Goal: Browse casually: Explore the website without a specific task or goal

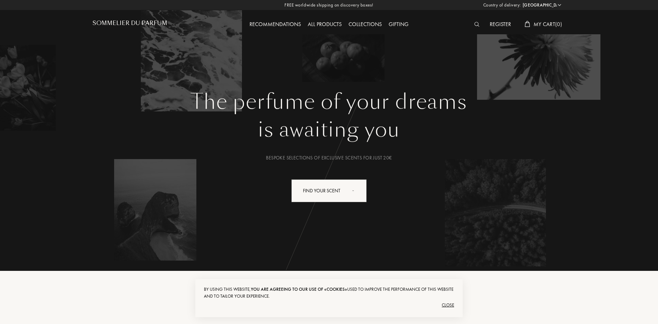
select select "UA"
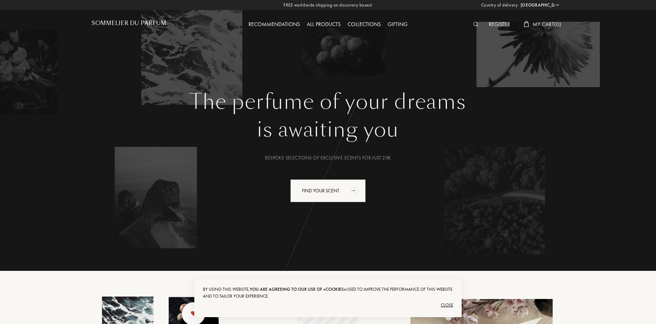
click at [363, 24] on div "Collections" at bounding box center [364, 24] width 40 height 9
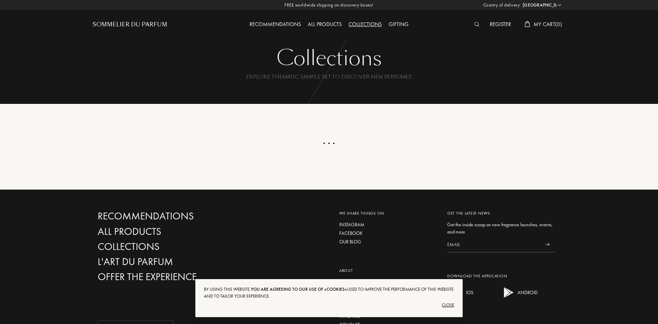
select select "UA"
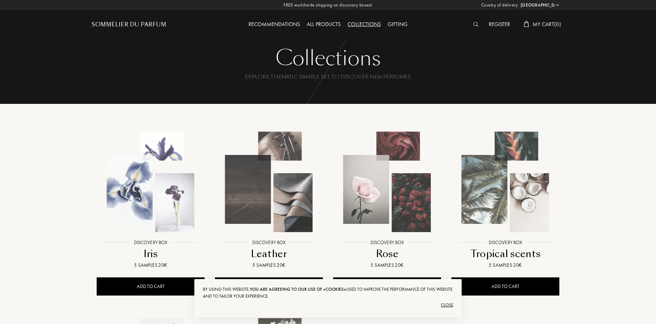
click at [328, 24] on div "All products" at bounding box center [323, 24] width 41 height 9
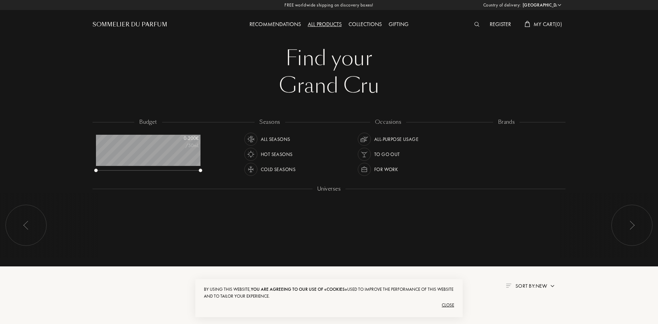
select select "UA"
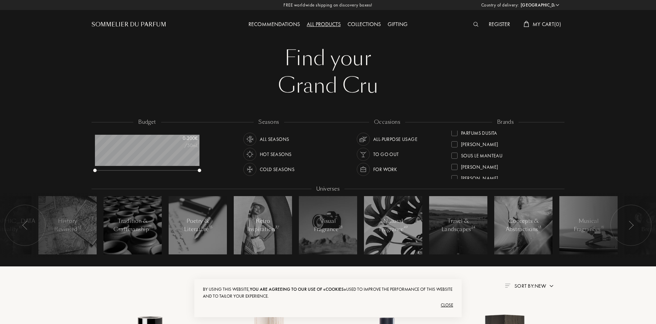
scroll to position [260, 0]
click at [646, 220] on div at bounding box center [630, 225] width 41 height 41
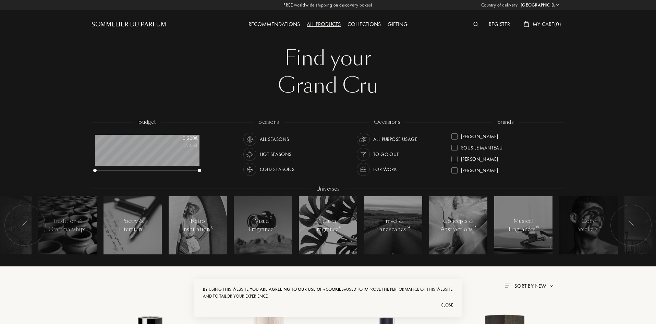
click at [644, 219] on div at bounding box center [630, 225] width 41 height 41
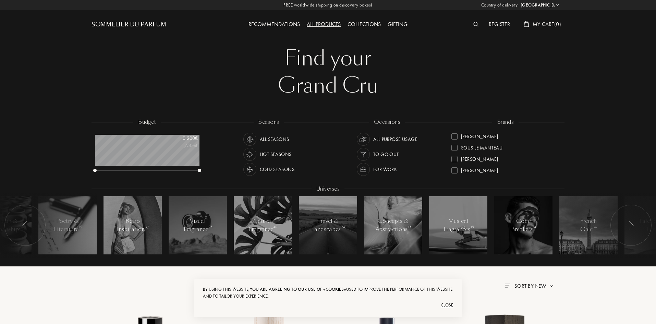
click at [644, 218] on div at bounding box center [630, 225] width 41 height 41
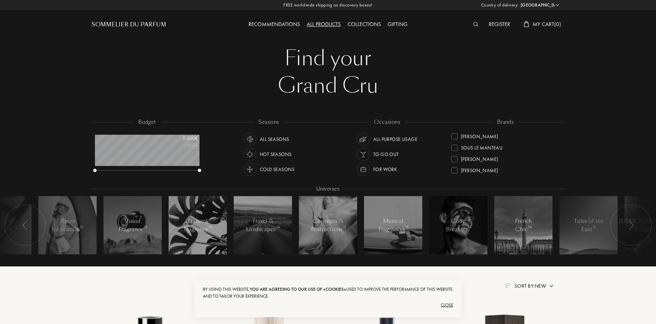
click at [644, 218] on div at bounding box center [630, 225] width 41 height 41
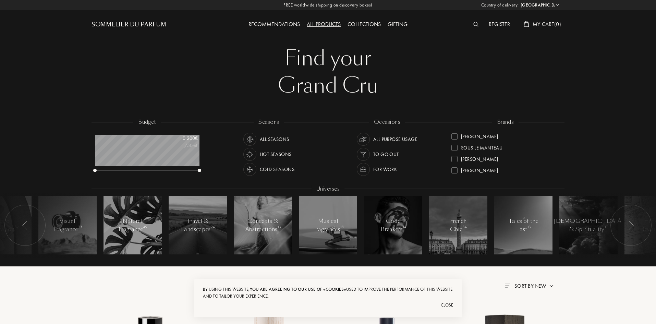
click at [644, 218] on div at bounding box center [630, 225] width 41 height 41
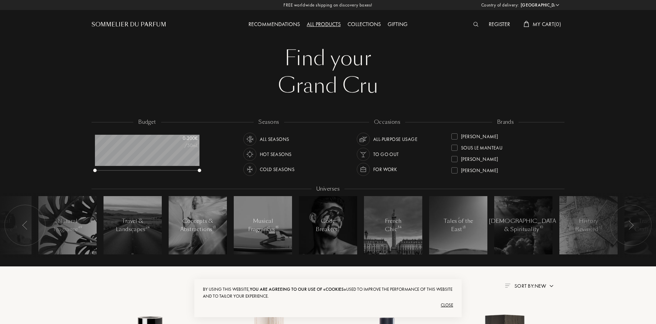
click at [644, 218] on div at bounding box center [630, 225] width 41 height 41
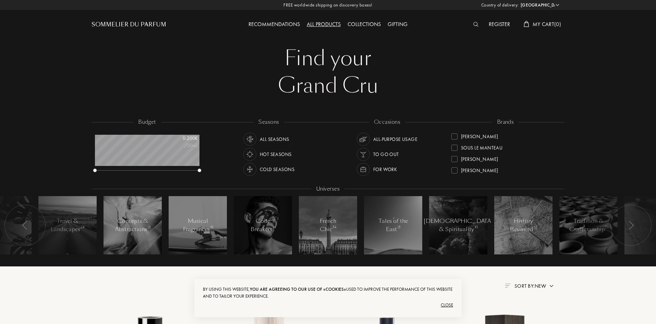
click at [644, 218] on div at bounding box center [630, 225] width 41 height 41
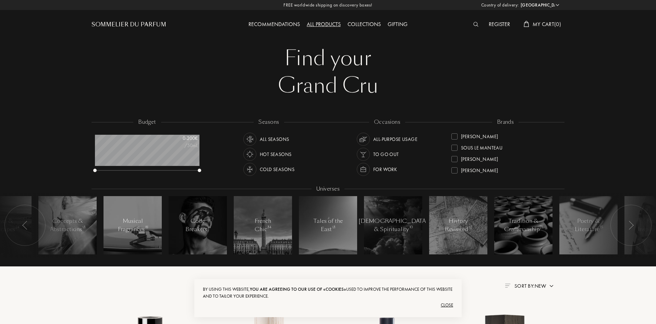
click at [644, 218] on div at bounding box center [630, 225] width 41 height 41
